Goal: Navigation & Orientation: Find specific page/section

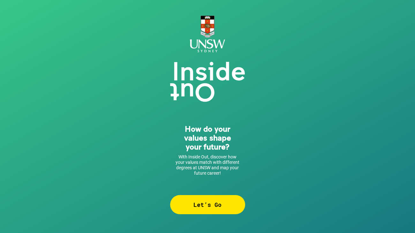
click at [206, 204] on div "Let’s Go" at bounding box center [207, 204] width 75 height 19
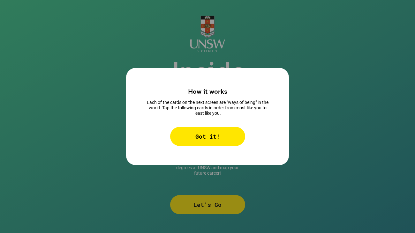
click at [219, 137] on div "Got it!" at bounding box center [207, 136] width 75 height 19
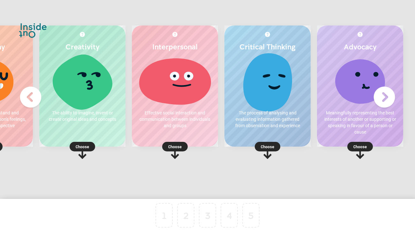
scroll to position [0, 67]
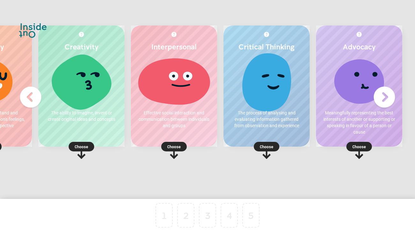
click at [264, 150] on rect at bounding box center [266, 147] width 26 height 10
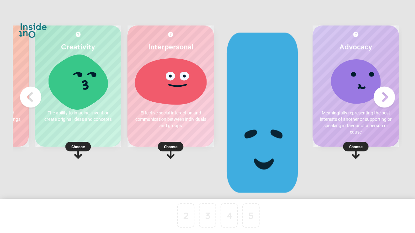
scroll to position [0, 0]
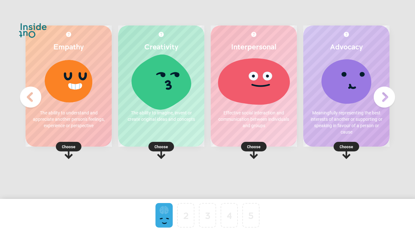
click at [165, 143] on rect at bounding box center [161, 147] width 26 height 10
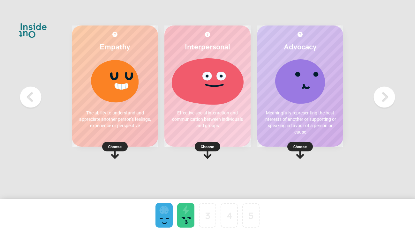
click at [121, 145] on p "Choose" at bounding box center [115, 146] width 86 height 6
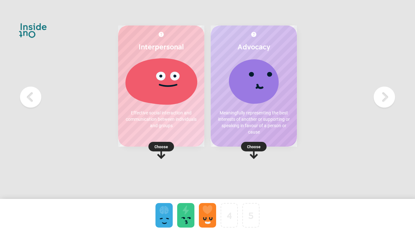
click at [255, 145] on p "Choose" at bounding box center [253, 146] width 86 height 6
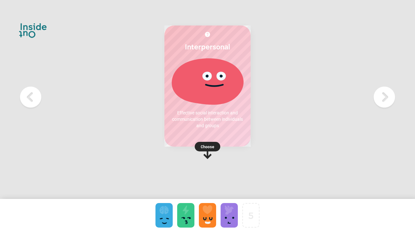
click at [230, 203] on div at bounding box center [228, 215] width 17 height 25
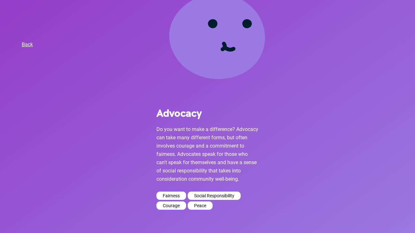
scroll to position [57, 0]
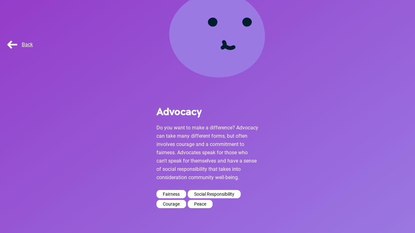
click at [16, 42] on span "Back" at bounding box center [19, 44] width 27 height 6
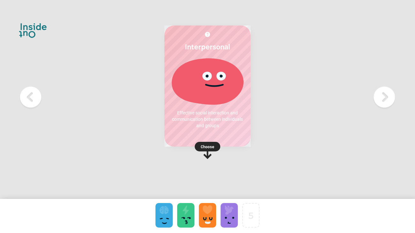
click at [184, 216] on div at bounding box center [185, 215] width 17 height 25
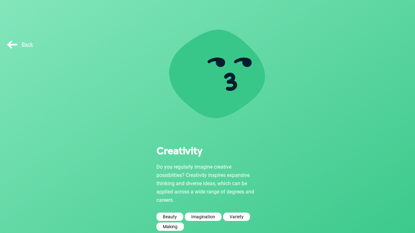
scroll to position [22, 0]
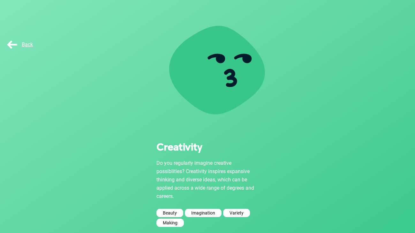
click at [16, 45] on span "Back" at bounding box center [19, 44] width 27 height 6
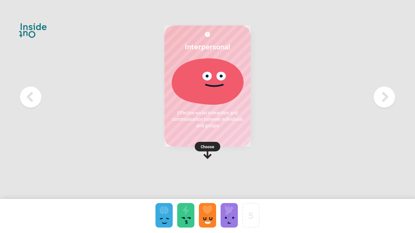
click at [166, 209] on div at bounding box center [163, 215] width 17 height 25
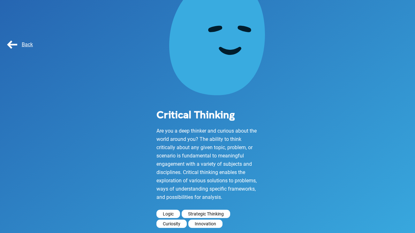
scroll to position [53, 0]
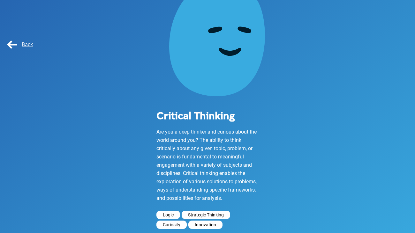
click at [23, 47] on span "Back" at bounding box center [19, 44] width 27 height 6
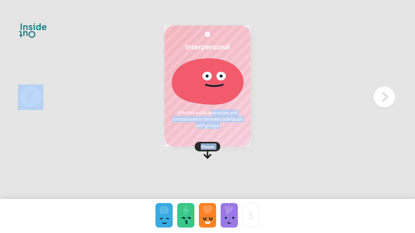
scroll to position [6, 0]
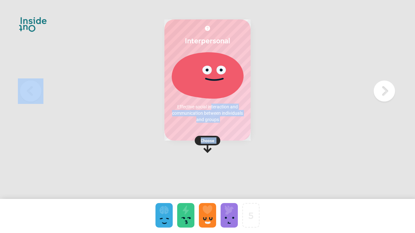
drag, startPoint x: 211, startPoint y: 106, endPoint x: 237, endPoint y: 201, distance: 98.2
click at [237, 201] on div "Interpersonal Effective social interaction and communication between individual…" at bounding box center [207, 113] width 415 height 239
click at [208, 147] on icon at bounding box center [207, 144] width 26 height 17
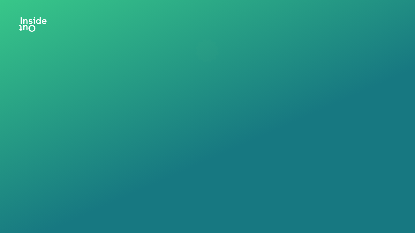
scroll to position [0, 0]
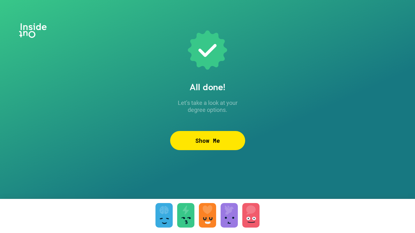
drag, startPoint x: 246, startPoint y: 213, endPoint x: 233, endPoint y: 213, distance: 12.8
drag, startPoint x: 246, startPoint y: 213, endPoint x: 226, endPoint y: 209, distance: 20.1
click at [209, 210] on div at bounding box center [207, 215] width 17 height 25
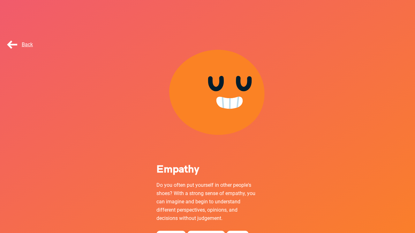
click at [14, 45] on span "Back" at bounding box center [19, 44] width 27 height 6
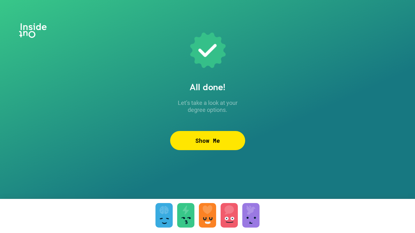
click at [206, 141] on div "Show Me" at bounding box center [207, 140] width 75 height 19
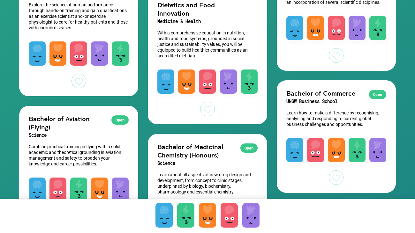
scroll to position [803, 0]
